Goal: Check status: Check status

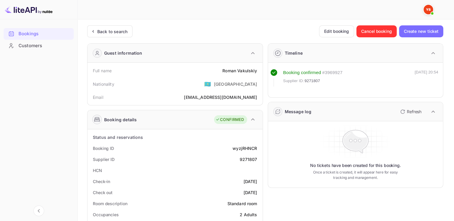
click at [27, 32] on ya-tr-span "Bookings" at bounding box center [29, 33] width 20 height 7
click at [114, 31] on ya-tr-span "Back to search" at bounding box center [112, 31] width 30 height 5
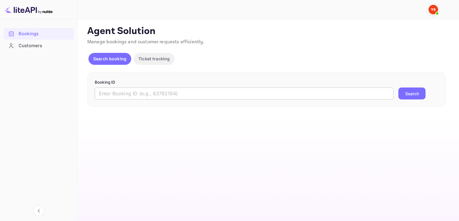
click at [117, 92] on input "text" at bounding box center [244, 94] width 299 height 12
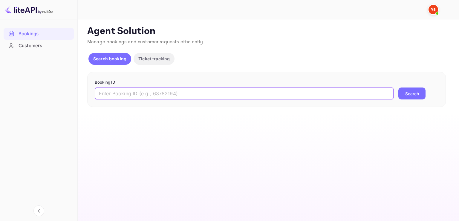
paste input "9543897"
type input "9543897"
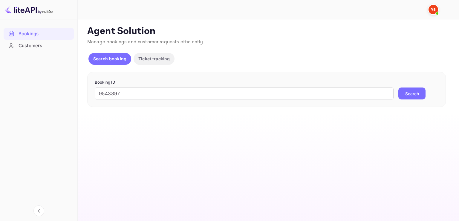
click at [415, 94] on button "Search" at bounding box center [411, 94] width 27 height 12
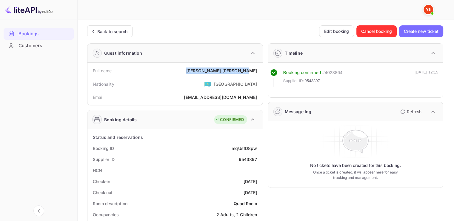
drag, startPoint x: 257, startPoint y: 70, endPoint x: 220, endPoint y: 69, distance: 37.1
click at [220, 69] on div "Full name [PERSON_NAME]" at bounding box center [175, 70] width 171 height 11
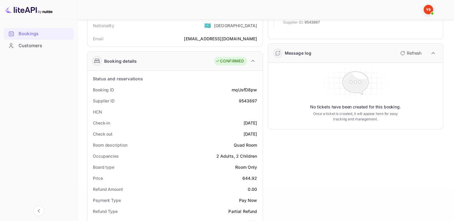
scroll to position [60, 0]
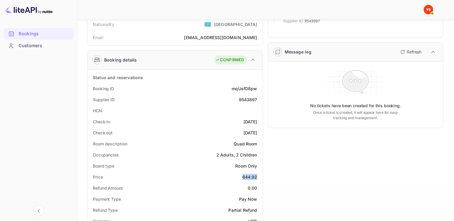
drag, startPoint x: 257, startPoint y: 176, endPoint x: 244, endPoint y: 176, distance: 13.2
click at [244, 176] on div "644.92" at bounding box center [249, 177] width 15 height 6
copy div "644.92"
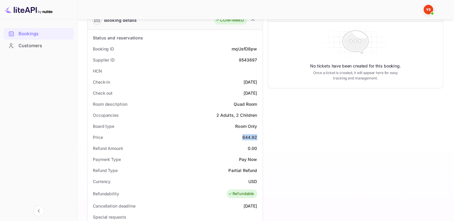
scroll to position [119, 0]
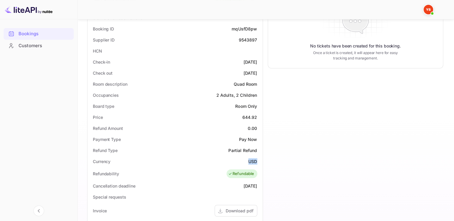
drag, startPoint x: 257, startPoint y: 160, endPoint x: 249, endPoint y: 160, distance: 7.2
click at [249, 160] on div "USD" at bounding box center [252, 161] width 9 height 6
copy div "USD"
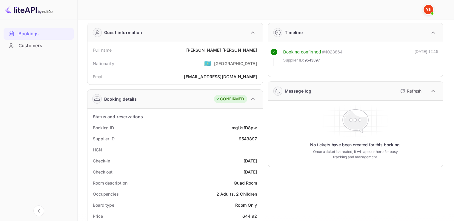
scroll to position [0, 0]
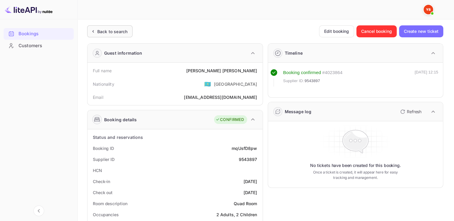
click at [115, 36] on div "Back to search" at bounding box center [109, 31] width 45 height 12
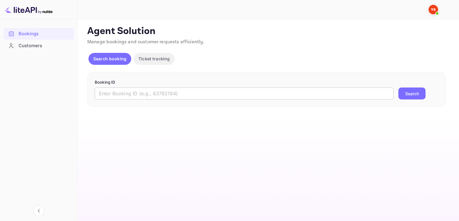
click at [121, 94] on input "text" at bounding box center [244, 94] width 299 height 12
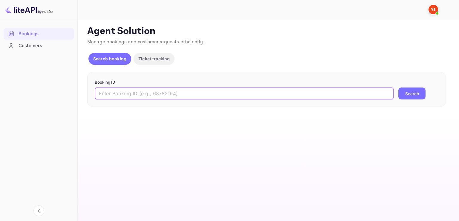
paste input "9618930"
type input "9618930"
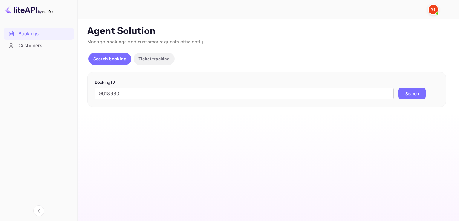
click at [409, 94] on button "Search" at bounding box center [411, 94] width 27 height 12
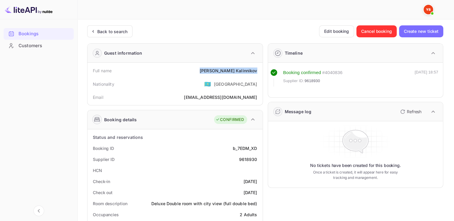
drag, startPoint x: 222, startPoint y: 72, endPoint x: 257, endPoint y: 73, distance: 35.0
click at [257, 73] on div "Full name [PERSON_NAME]" at bounding box center [175, 70] width 171 height 11
copy div "[PERSON_NAME]"
drag, startPoint x: 257, startPoint y: 159, endPoint x: 240, endPoint y: 159, distance: 16.7
click at [240, 159] on div "9618930" at bounding box center [248, 159] width 18 height 6
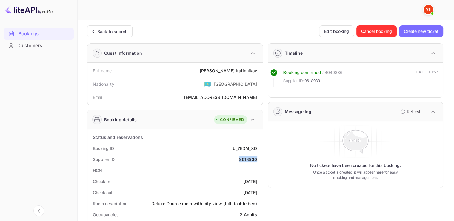
copy div "9618930"
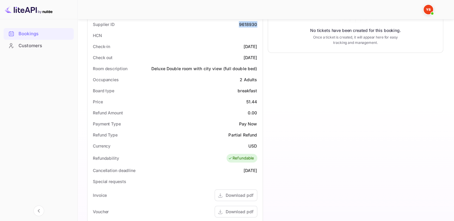
scroll to position [149, 0]
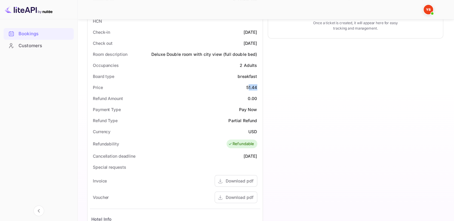
drag, startPoint x: 247, startPoint y: 88, endPoint x: 258, endPoint y: 87, distance: 10.6
click at [257, 87] on div "Price 51.44" at bounding box center [175, 87] width 171 height 11
click at [258, 87] on div "Price 51.44" at bounding box center [175, 87] width 171 height 11
drag, startPoint x: 257, startPoint y: 87, endPoint x: 246, endPoint y: 87, distance: 11.1
click at [246, 87] on div "51.44" at bounding box center [251, 87] width 11 height 6
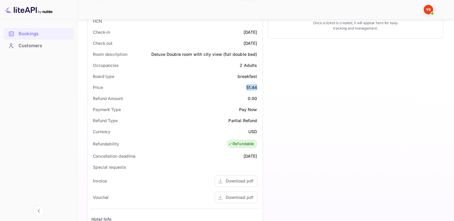
copy div "51.44"
drag, startPoint x: 248, startPoint y: 131, endPoint x: 256, endPoint y: 131, distance: 8.1
click at [256, 131] on div "USD" at bounding box center [252, 131] width 9 height 6
copy div "USD"
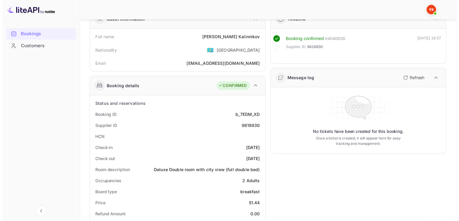
scroll to position [0, 0]
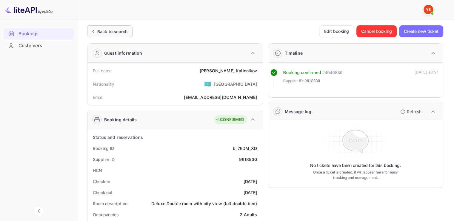
click at [101, 33] on div "Back to search" at bounding box center [112, 31] width 30 height 6
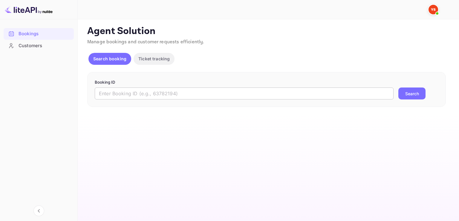
click at [130, 98] on input "text" at bounding box center [244, 94] width 299 height 12
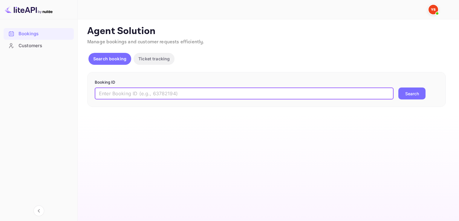
paste input "14722289235"
type input "14722289235"
click at [416, 92] on button "Search" at bounding box center [411, 94] width 27 height 12
